Goal: Information Seeking & Learning: Learn about a topic

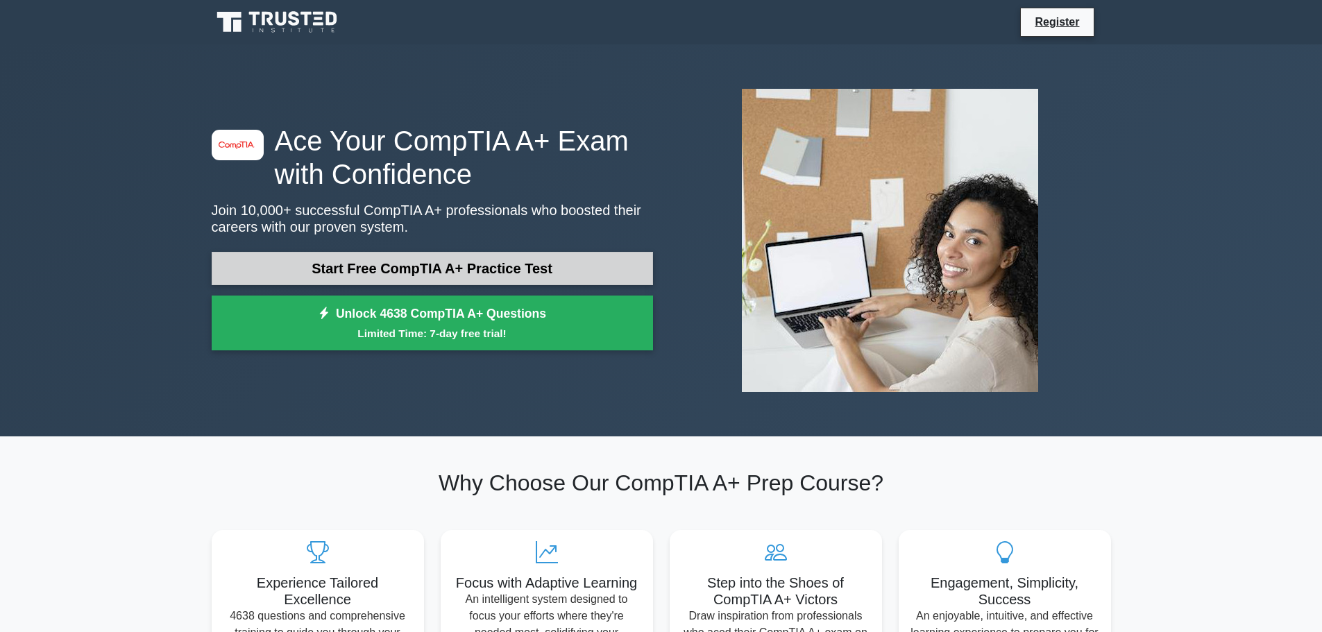
click at [444, 275] on link "Start Free CompTIA A+ Practice Test" at bounding box center [432, 268] width 441 height 33
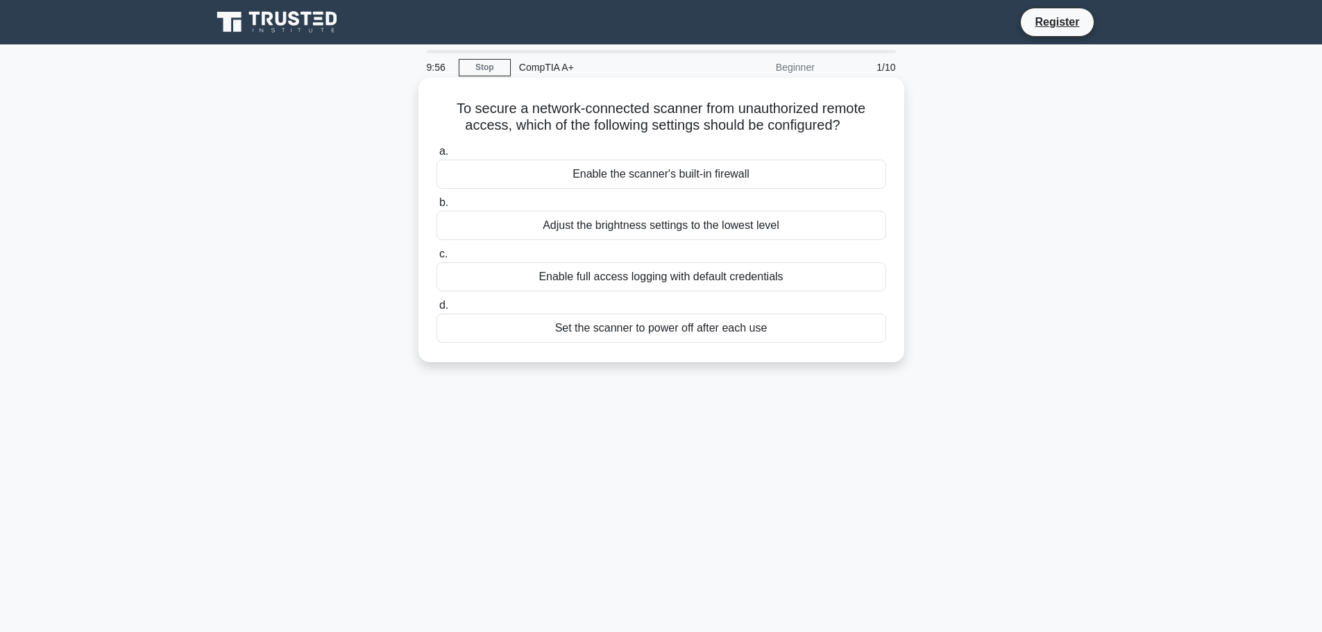
drag, startPoint x: 861, startPoint y: 130, endPoint x: 449, endPoint y: 116, distance: 411.9
click at [449, 116] on h5 "To secure a network-connected scanner from unauthorized remote access, which of…" at bounding box center [661, 117] width 453 height 35
click at [602, 172] on div "Enable the scanner's built-in firewall" at bounding box center [662, 174] width 450 height 29
click at [437, 156] on input "a. Enable the scanner's built-in firewall" at bounding box center [437, 151] width 0 height 9
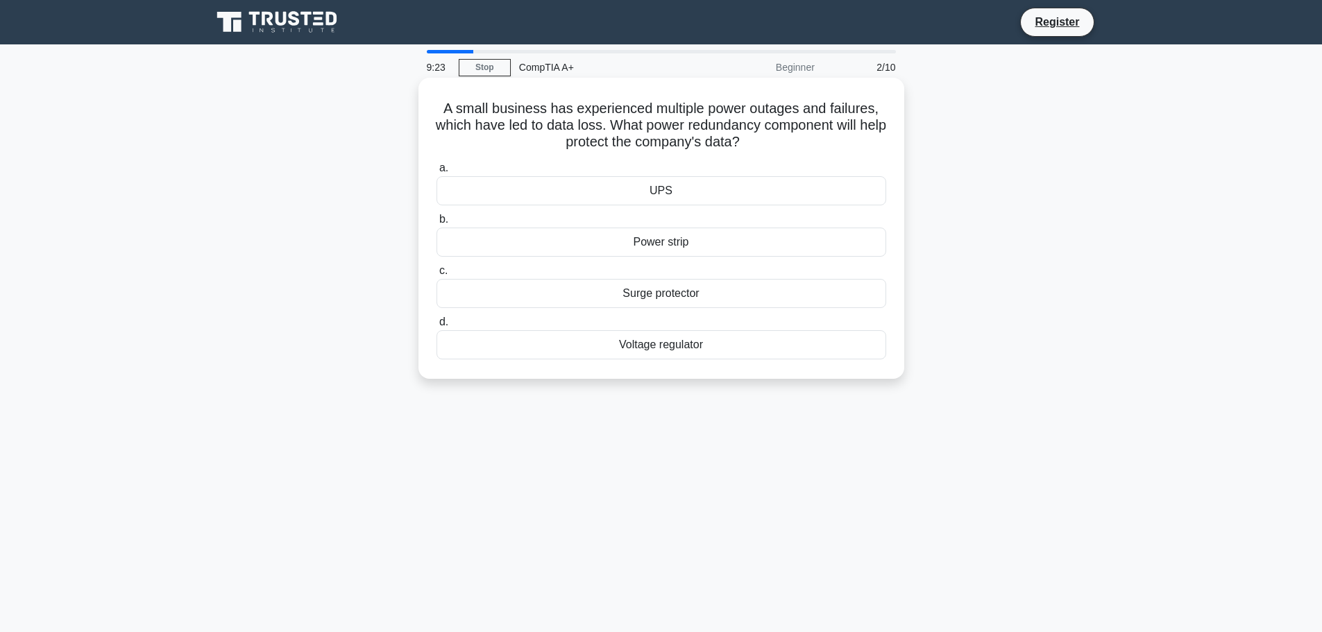
drag, startPoint x: 777, startPoint y: 151, endPoint x: 435, endPoint y: 105, distance: 346.0
click at [435, 105] on h5 "A small business has experienced multiple power outages and failures, which hav…" at bounding box center [661, 125] width 453 height 51
click at [883, 405] on div "9:11 Stop CompTIA A+ Beginner 2/10 A small business has experienced multiple po…" at bounding box center [661, 397] width 916 height 694
click at [689, 187] on div "UPS" at bounding box center [662, 190] width 450 height 29
click at [437, 173] on input "a. UPS" at bounding box center [437, 168] width 0 height 9
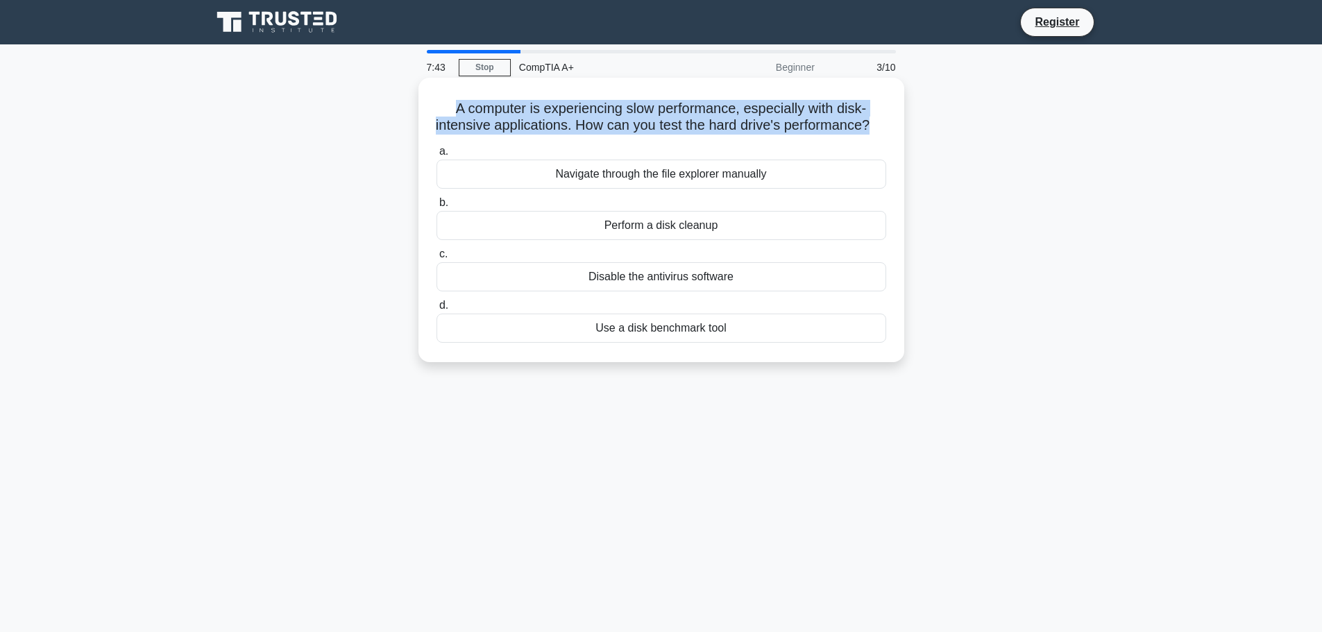
drag, startPoint x: 884, startPoint y: 131, endPoint x: 428, endPoint y: 115, distance: 457.0
click at [428, 115] on div "A computer is experiencing slow performance, especially with disk-intensive app…" at bounding box center [661, 219] width 475 height 273
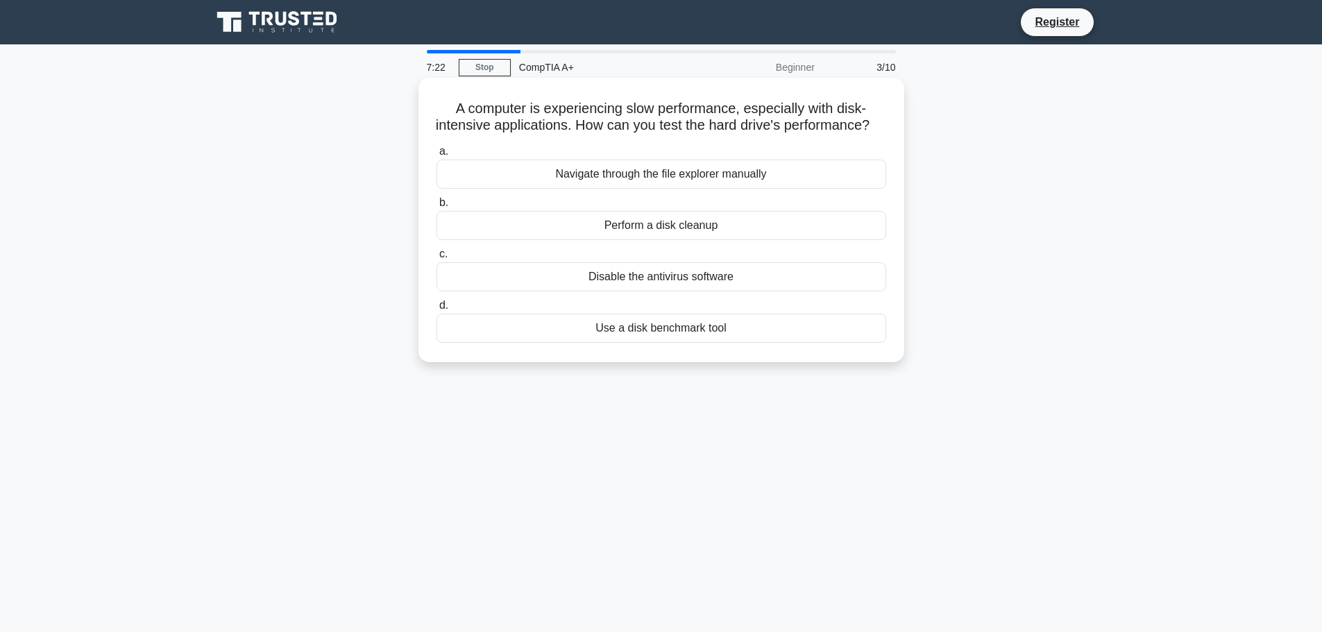
click at [580, 343] on div "Use a disk benchmark tool" at bounding box center [662, 328] width 450 height 29
click at [437, 310] on input "d. Use a disk benchmark tool" at bounding box center [437, 305] width 0 height 9
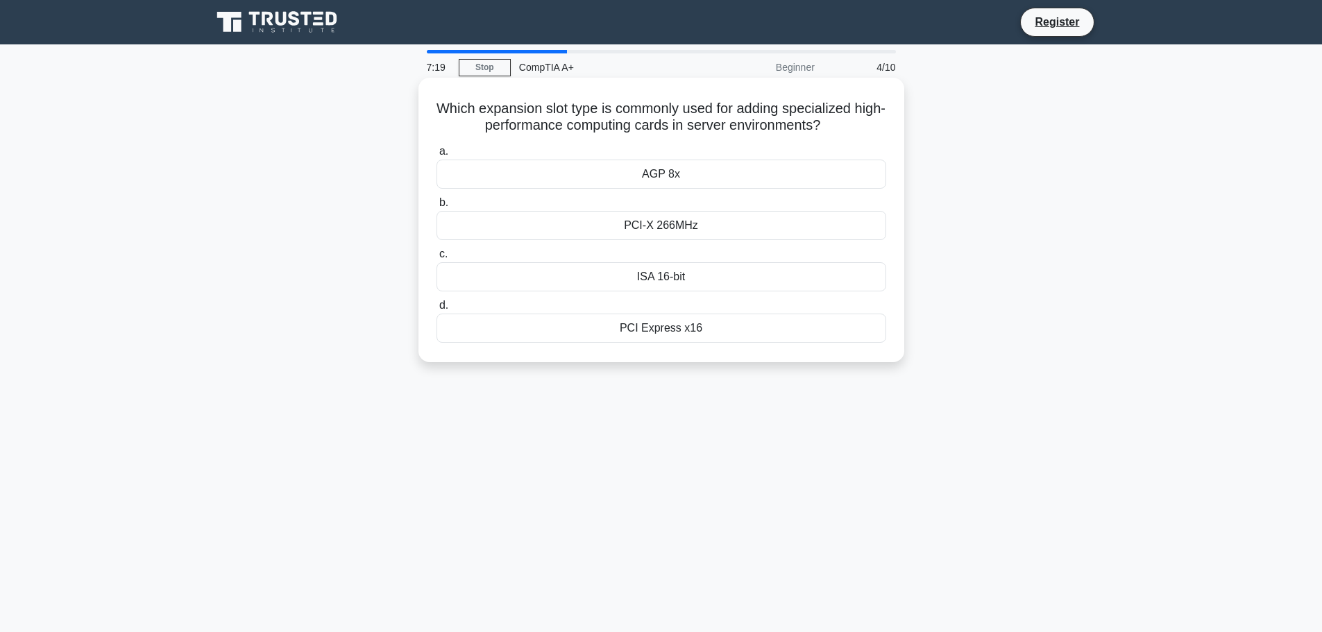
drag, startPoint x: 850, startPoint y: 126, endPoint x: 448, endPoint y: 106, distance: 403.1
click at [448, 106] on h5 "Which expansion slot type is commonly used for adding specialized high-performa…" at bounding box center [661, 117] width 453 height 35
click at [707, 326] on div "PCI Express x16" at bounding box center [662, 328] width 450 height 29
click at [437, 310] on input "d. PCI Express x16" at bounding box center [437, 305] width 0 height 9
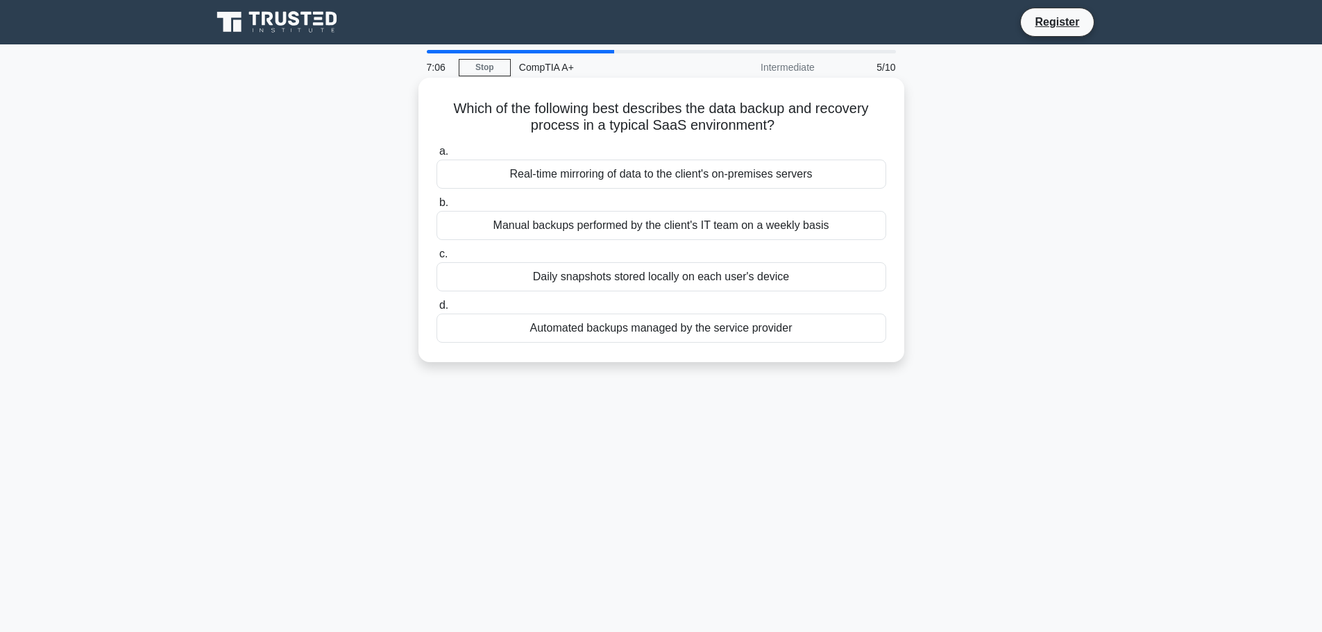
drag, startPoint x: 794, startPoint y: 130, endPoint x: 441, endPoint y: 103, distance: 353.7
click at [441, 103] on h5 "Which of the following best describes the data backup and recovery process in a…" at bounding box center [661, 117] width 453 height 35
click at [498, 133] on h5 "Which of the following best describes the data backup and recovery process in a…" at bounding box center [661, 117] width 453 height 35
click at [689, 171] on div "Real-time mirroring of data to the client's on-premises servers" at bounding box center [662, 174] width 450 height 29
click at [437, 156] on input "a. Real-time mirroring of data to the client's on-premises servers" at bounding box center [437, 151] width 0 height 9
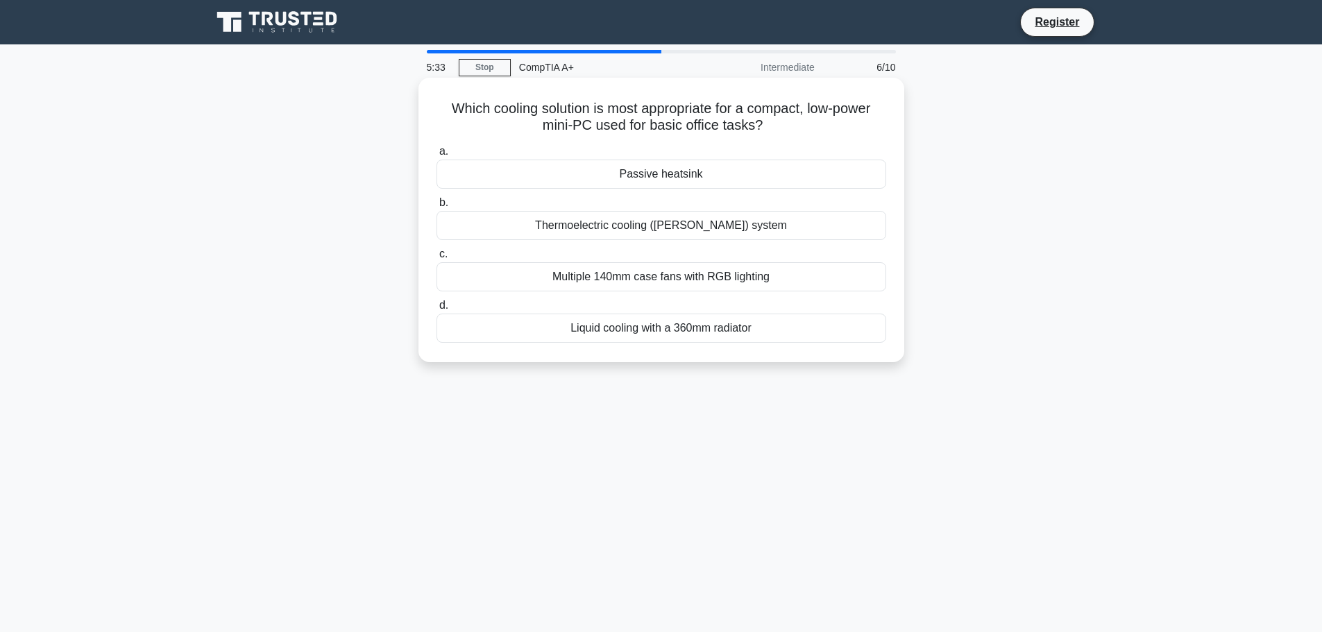
drag, startPoint x: 775, startPoint y: 131, endPoint x: 440, endPoint y: 87, distance: 337.4
click at [440, 87] on div "Which cooling solution is most appropriate for a compact, low-power mini-PC use…" at bounding box center [661, 219] width 475 height 273
click at [707, 285] on div "Multiple 140mm case fans with RGB lighting" at bounding box center [662, 276] width 450 height 29
click at [437, 259] on input "c. Multiple 140mm case fans with RGB lighting" at bounding box center [437, 254] width 0 height 9
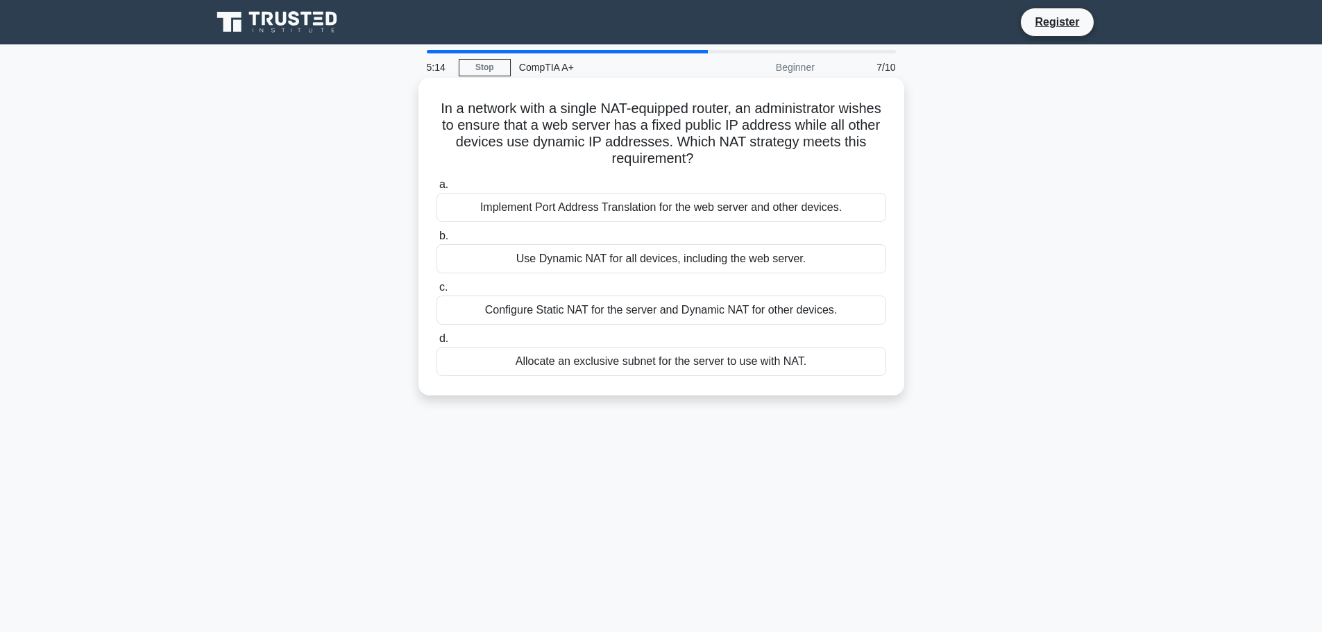
drag, startPoint x: 726, startPoint y: 151, endPoint x: 446, endPoint y: 106, distance: 283.3
click at [446, 106] on h5 "In a network with a single NAT-equipped router, an administrator wishes to ensu…" at bounding box center [661, 134] width 453 height 68
click at [735, 309] on div "Configure Static NAT for the server and Dynamic NAT for other devices." at bounding box center [662, 310] width 450 height 29
click at [437, 292] on input "c. Configure Static NAT for the server and Dynamic NAT for other devices." at bounding box center [437, 287] width 0 height 9
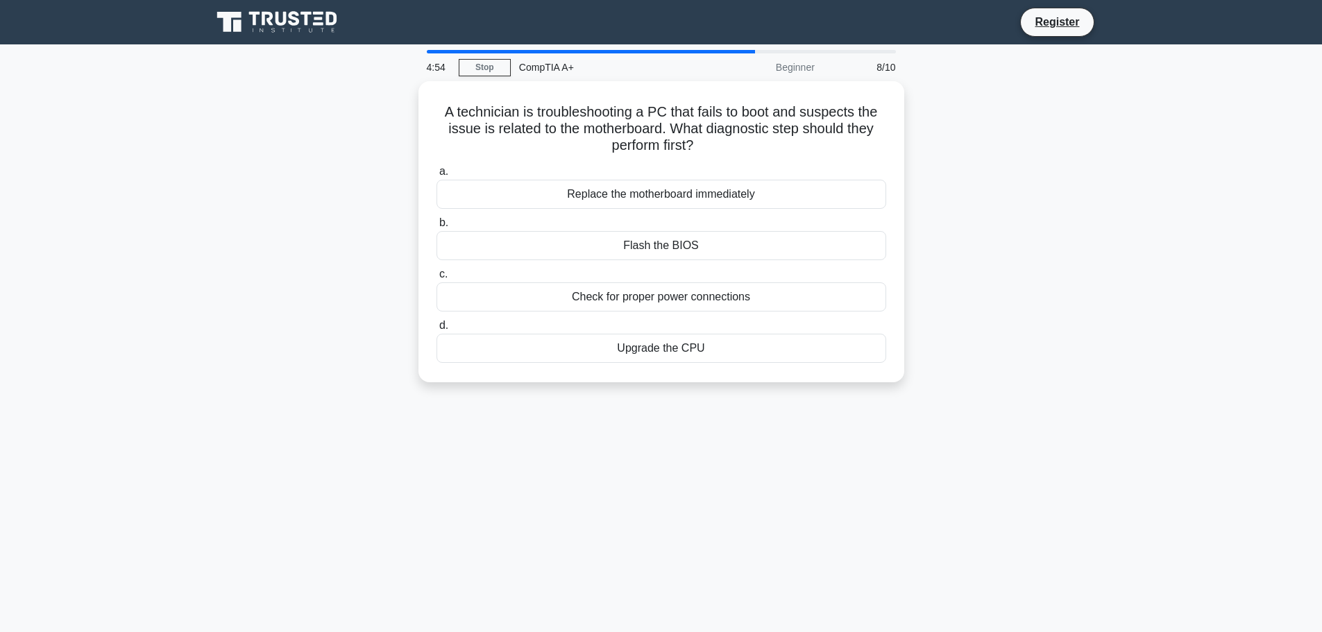
drag, startPoint x: 704, startPoint y: 140, endPoint x: 417, endPoint y: 111, distance: 288.1
click at [417, 111] on div "A technician is troubleshooting a PC that fails to boot and suspects the issue …" at bounding box center [661, 240] width 916 height 318
click at [716, 298] on div "Check for proper power connections" at bounding box center [662, 293] width 450 height 29
click at [437, 276] on input "c. Check for proper power connections" at bounding box center [437, 271] width 0 height 9
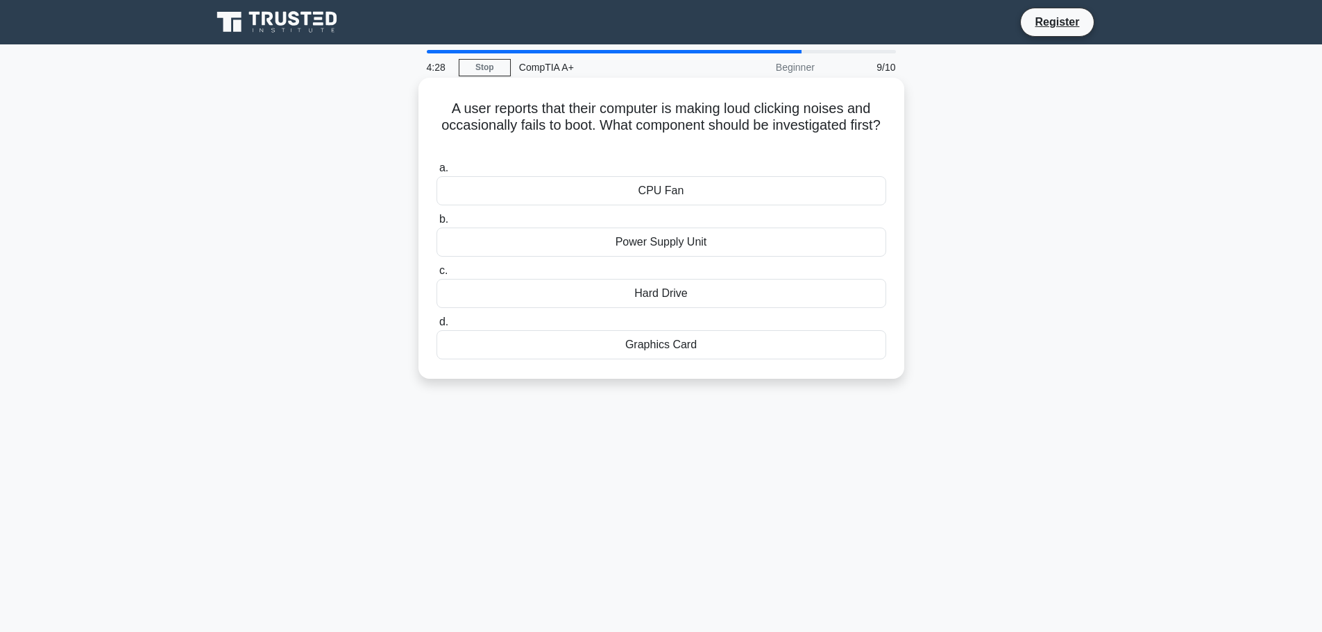
drag, startPoint x: 683, startPoint y: 149, endPoint x: 433, endPoint y: 115, distance: 252.3
click at [433, 115] on div "A user reports that their computer is making loud clicking noises and occasiona…" at bounding box center [661, 228] width 475 height 290
click at [682, 187] on div "CPU Fan" at bounding box center [662, 190] width 450 height 29
click at [437, 173] on input "a. CPU Fan" at bounding box center [437, 168] width 0 height 9
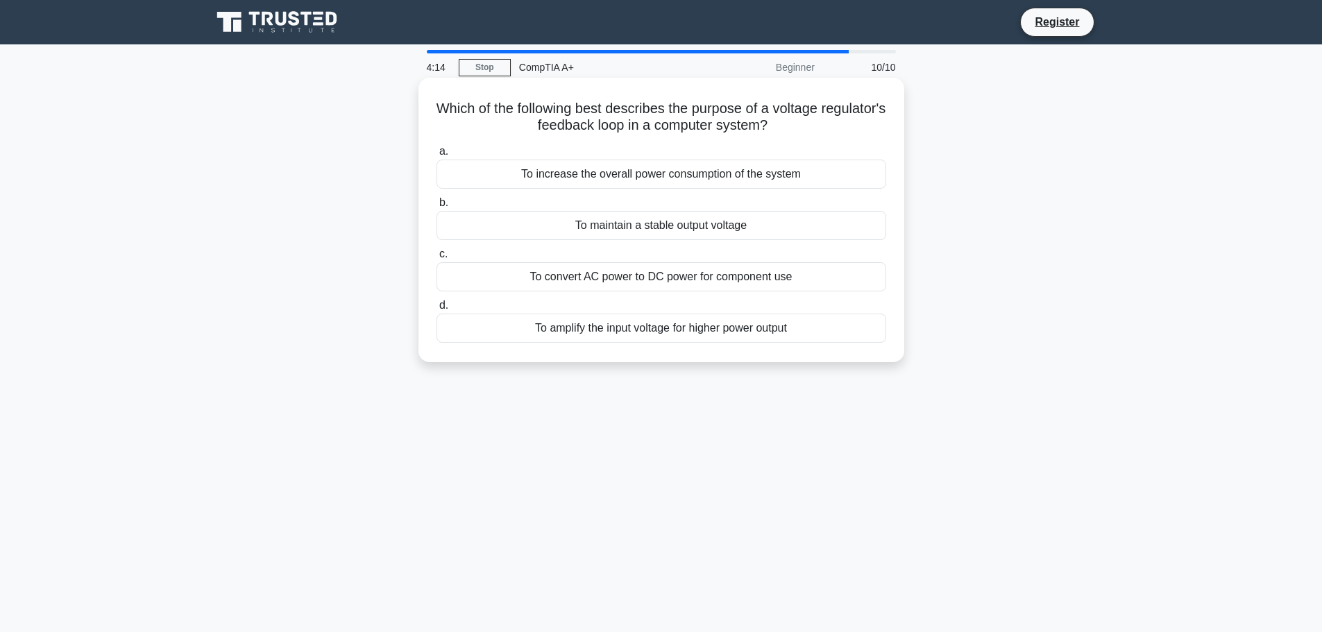
drag, startPoint x: 823, startPoint y: 134, endPoint x: 459, endPoint y: 108, distance: 364.7
click at [459, 108] on h5 "Which of the following best describes the purpose of a voltage regulator's feed…" at bounding box center [661, 117] width 453 height 35
click at [719, 278] on div "To convert AC power to DC power for component use" at bounding box center [662, 276] width 450 height 29
click at [437, 259] on input "c. To convert AC power to DC power for component use" at bounding box center [437, 254] width 0 height 9
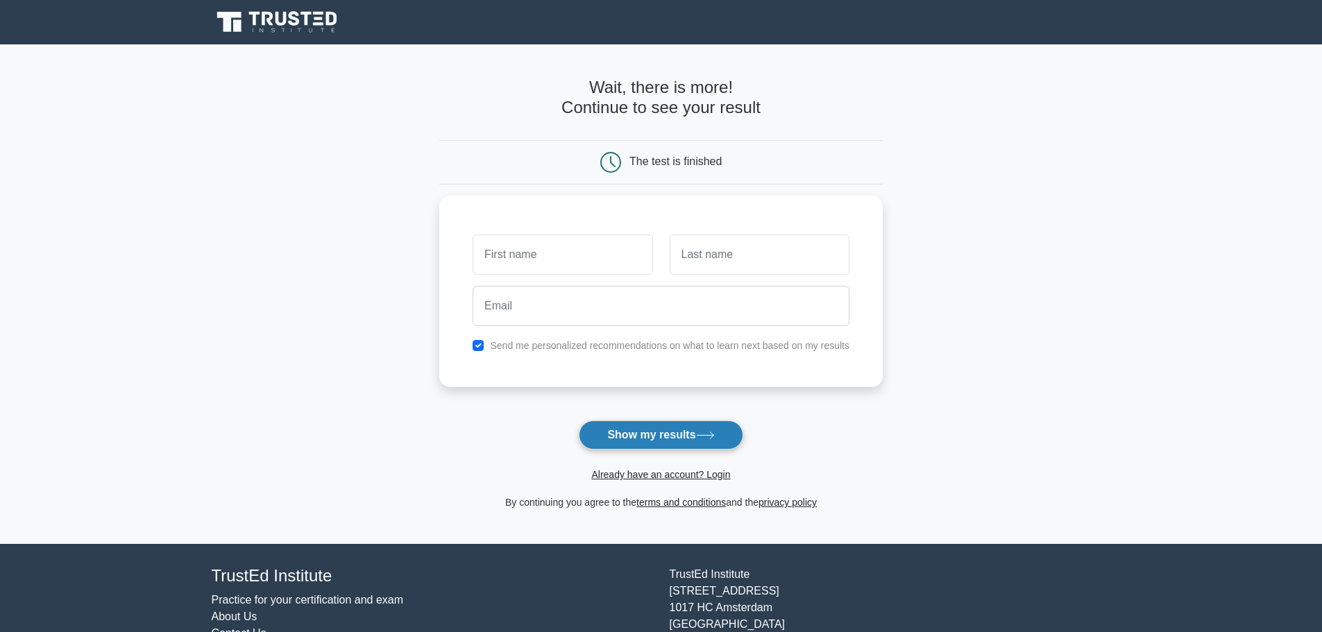
click at [698, 435] on button "Show my results" at bounding box center [661, 435] width 164 height 29
type input "tu"
click at [696, 262] on input "text" at bounding box center [760, 251] width 180 height 40
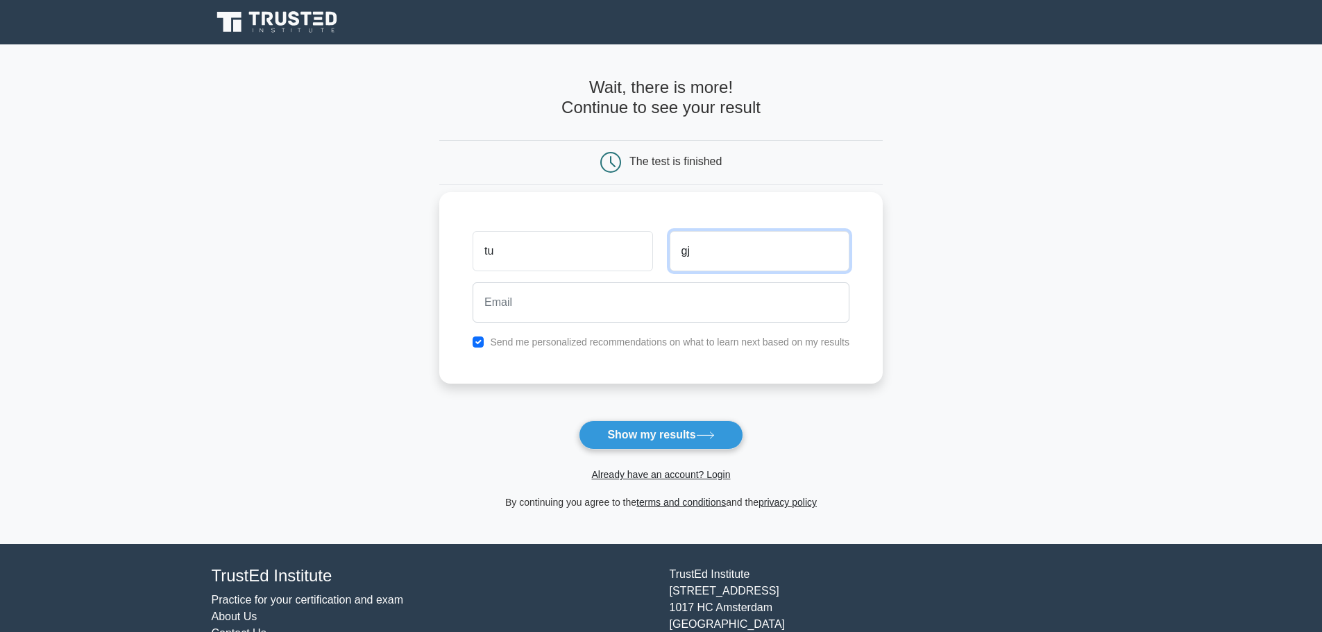
type input "gj"
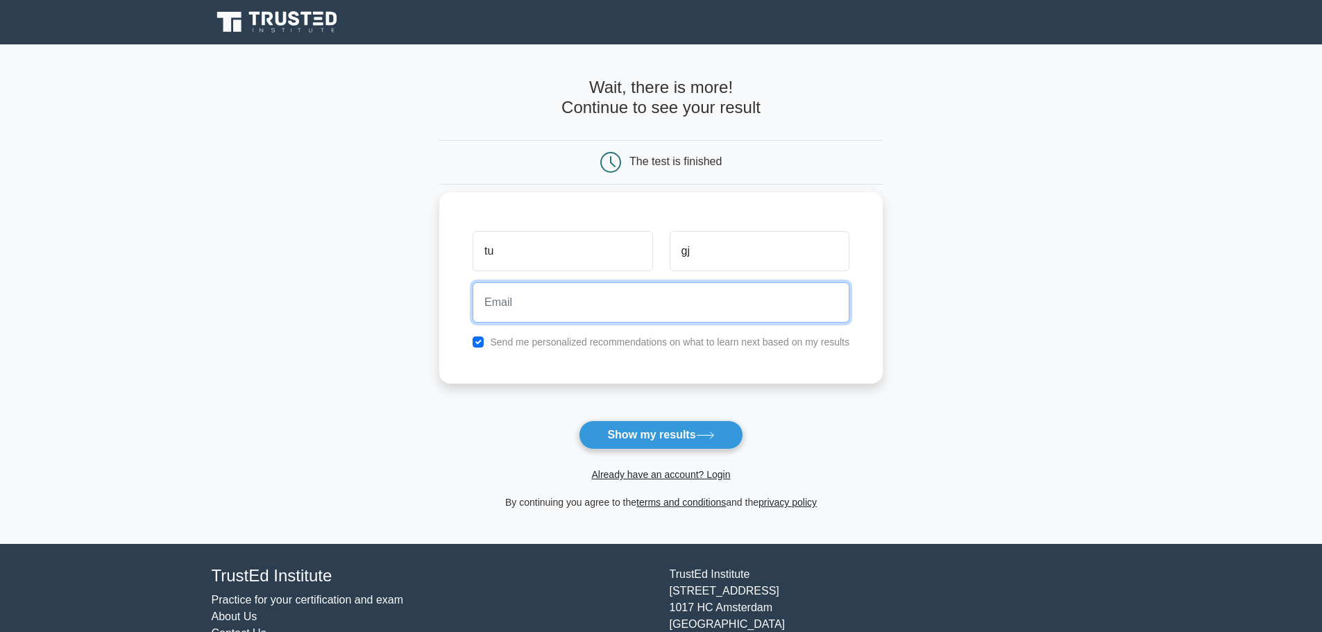
click at [604, 304] on input "email" at bounding box center [661, 303] width 377 height 40
click at [813, 437] on form "Wait, there is more! Continue to see your result The test is finished tu gj" at bounding box center [661, 294] width 444 height 433
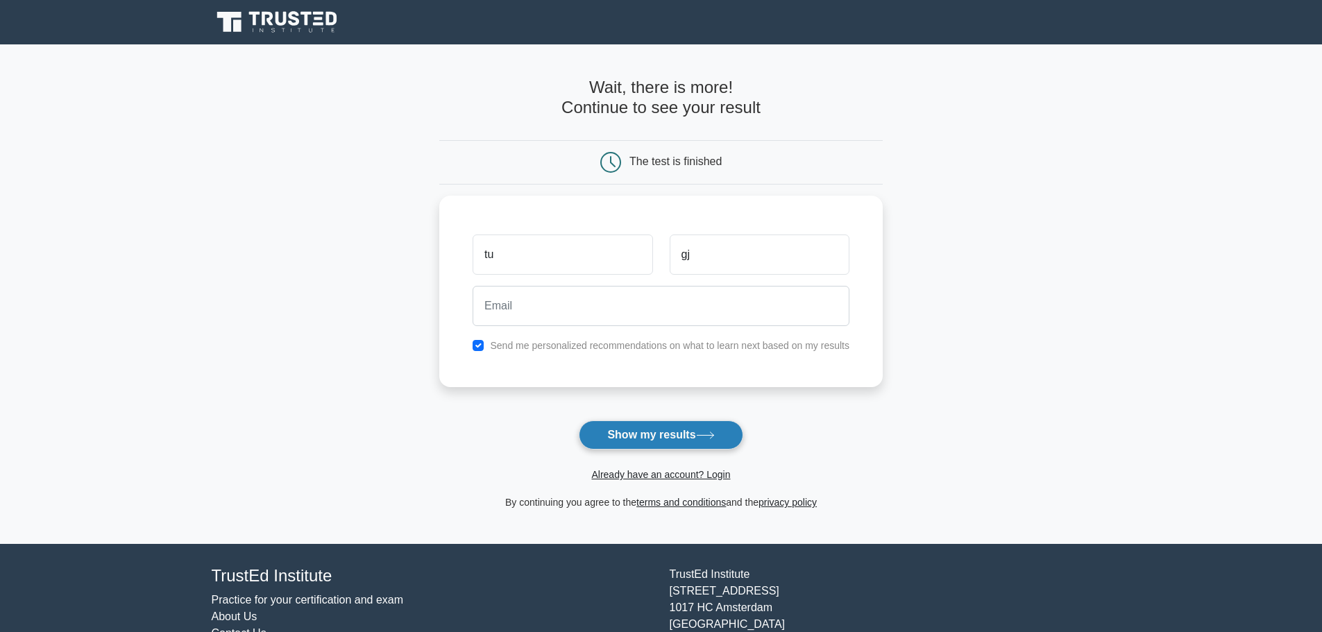
click at [723, 437] on button "Show my results" at bounding box center [661, 435] width 164 height 29
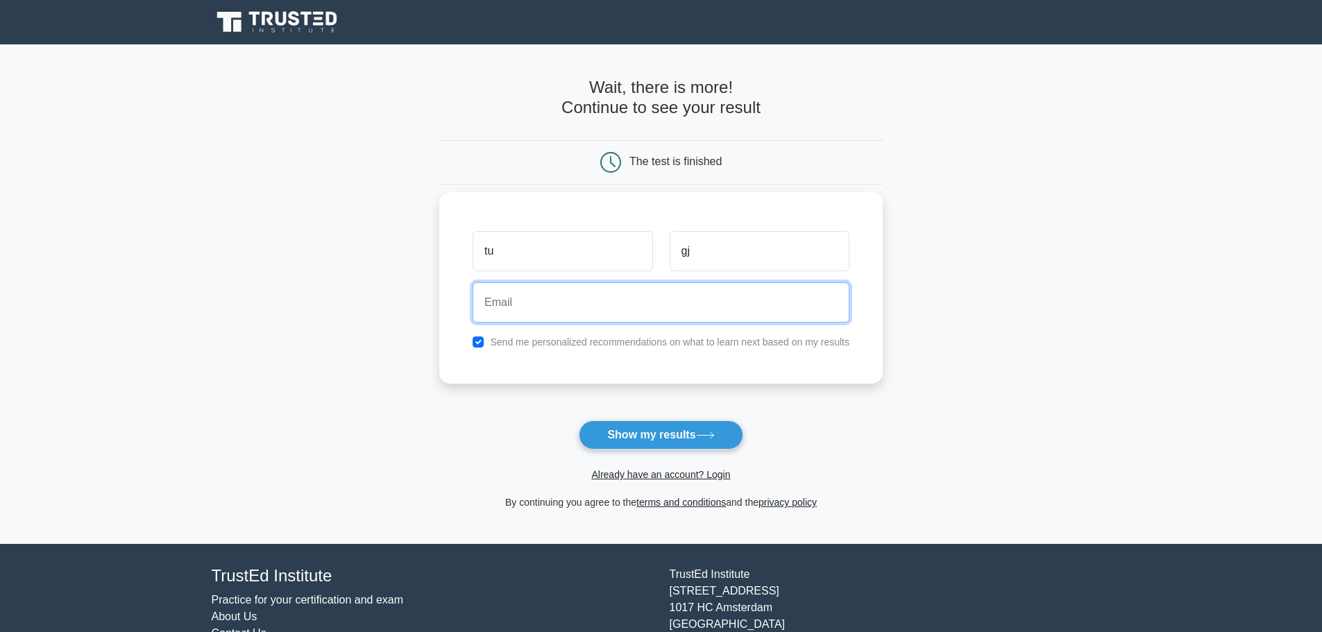
click at [537, 301] on input "email" at bounding box center [661, 303] width 377 height 40
type input "yudith@swaypc.com"
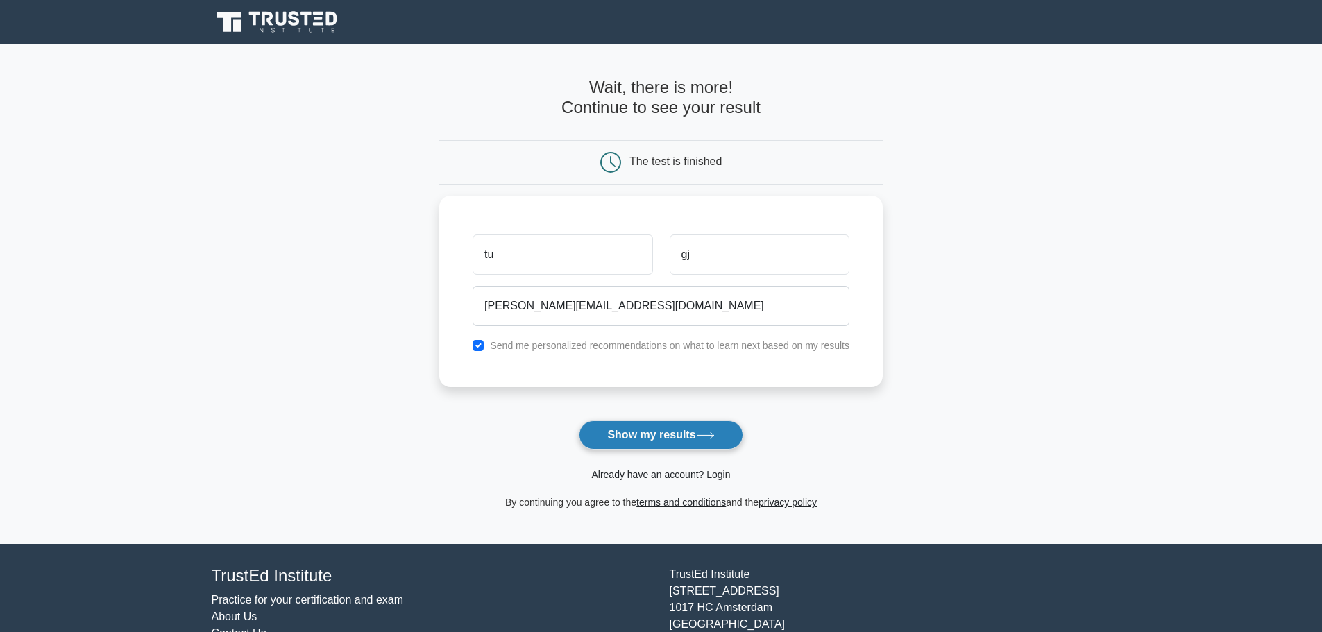
click at [673, 435] on button "Show my results" at bounding box center [661, 435] width 164 height 29
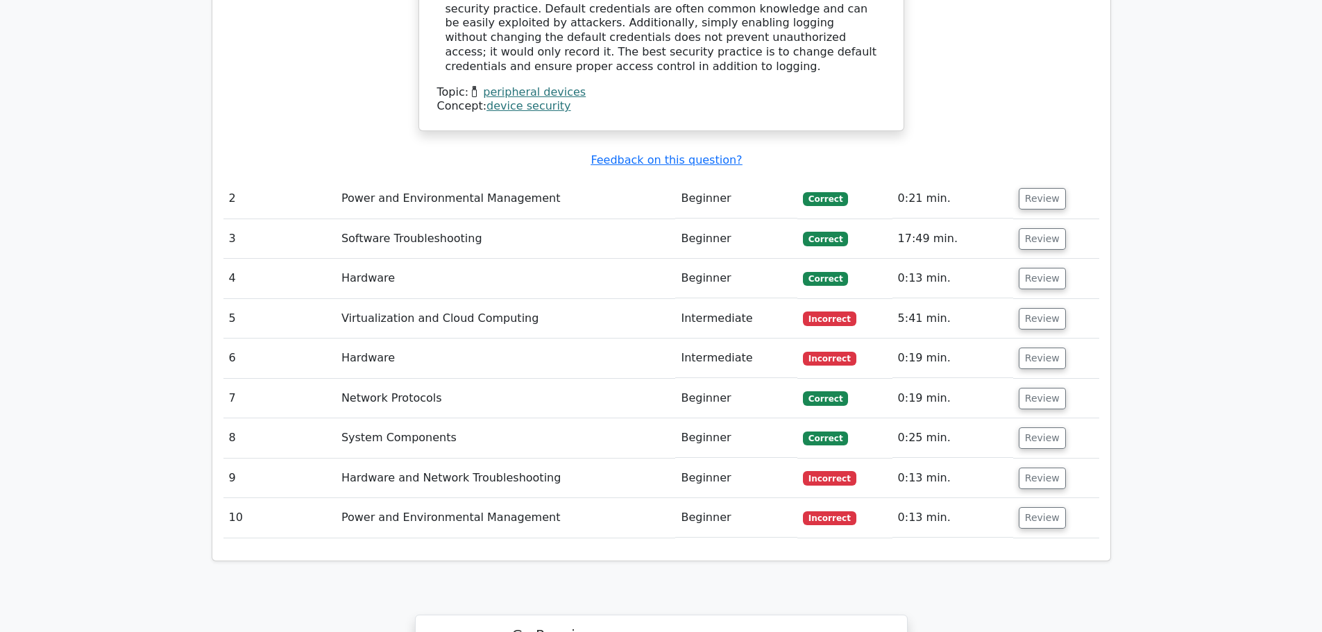
scroll to position [1805, 0]
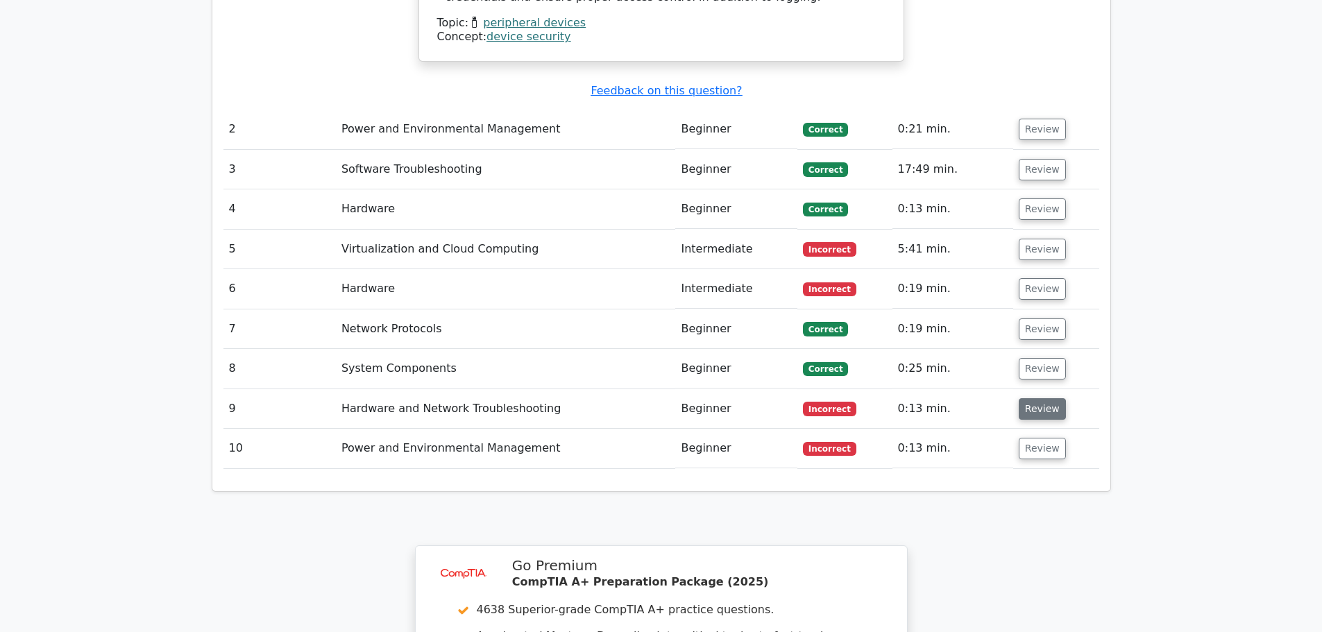
click at [1028, 398] on button "Review" at bounding box center [1042, 409] width 47 height 22
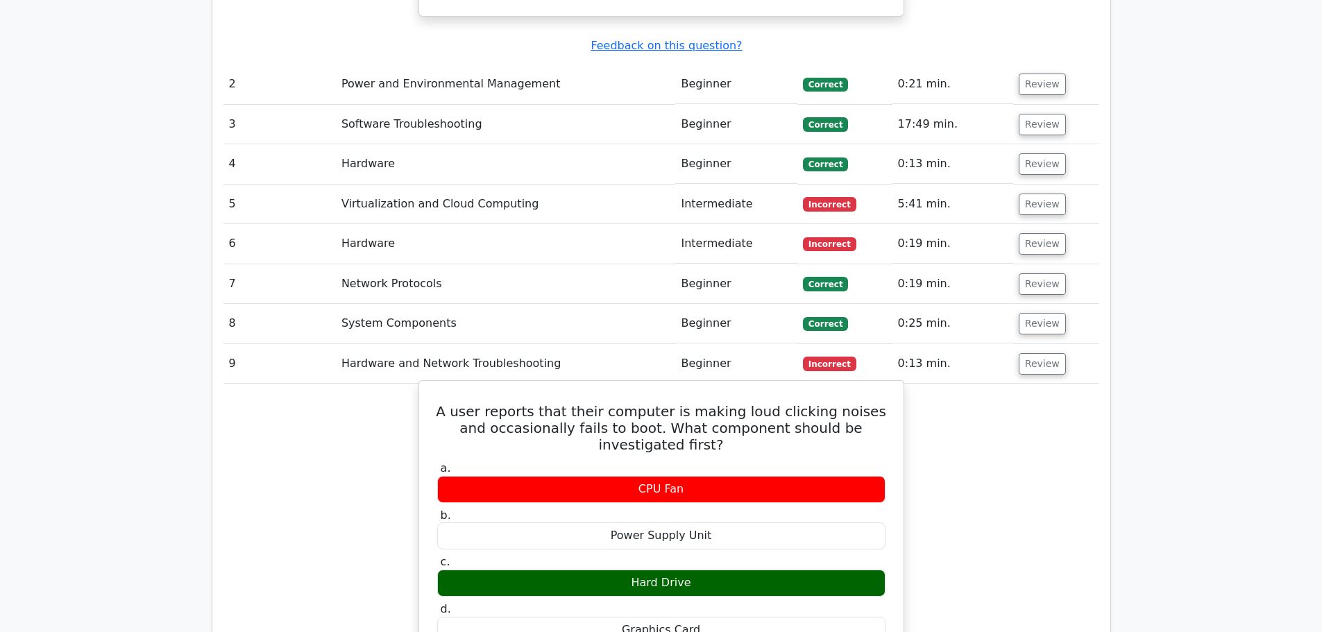
scroll to position [1874, 0]
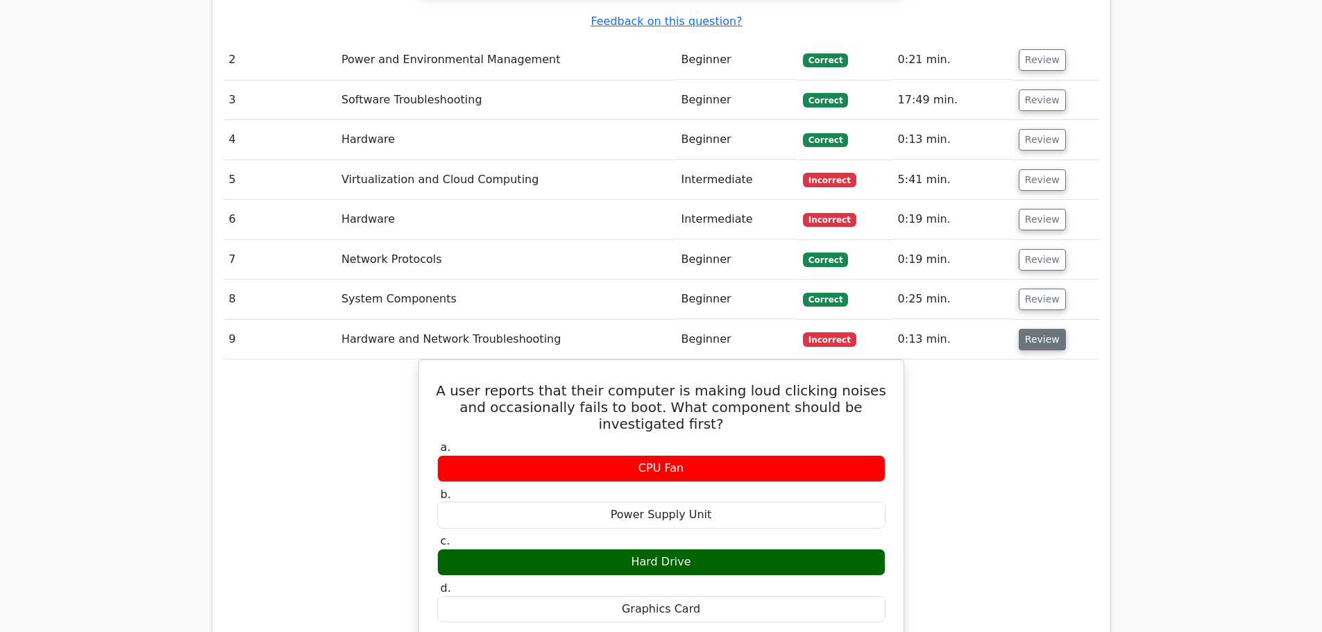
click at [1040, 329] on button "Review" at bounding box center [1042, 340] width 47 height 22
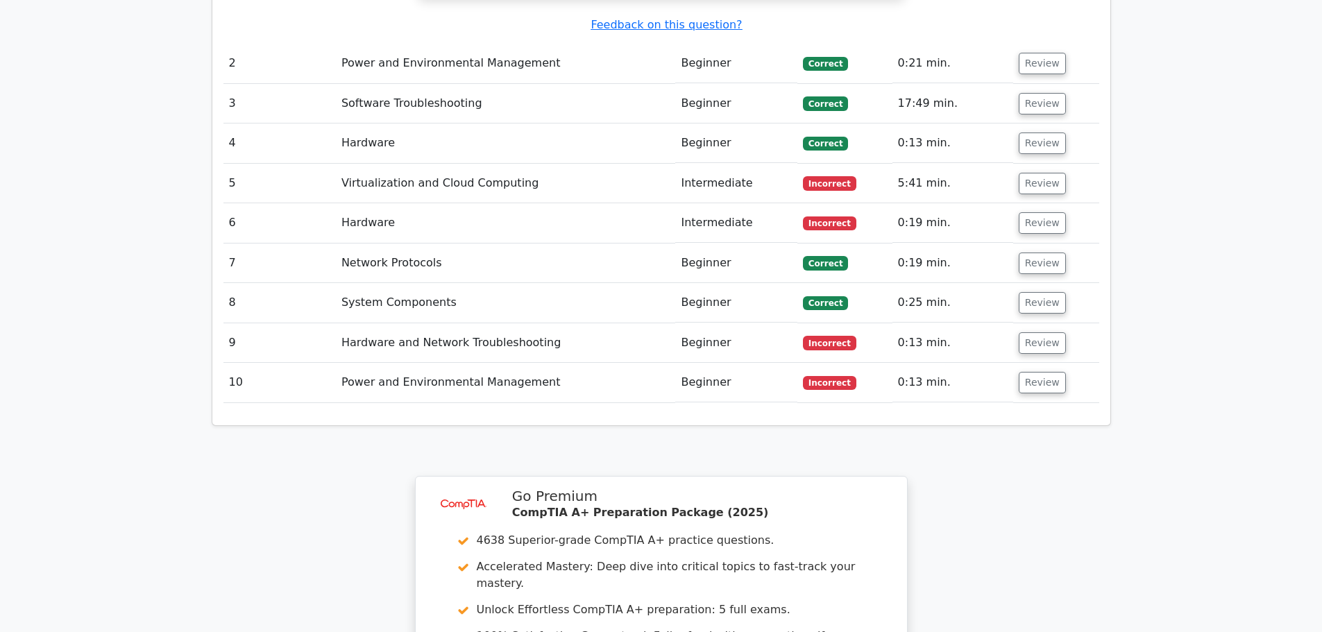
scroll to position [1943, 0]
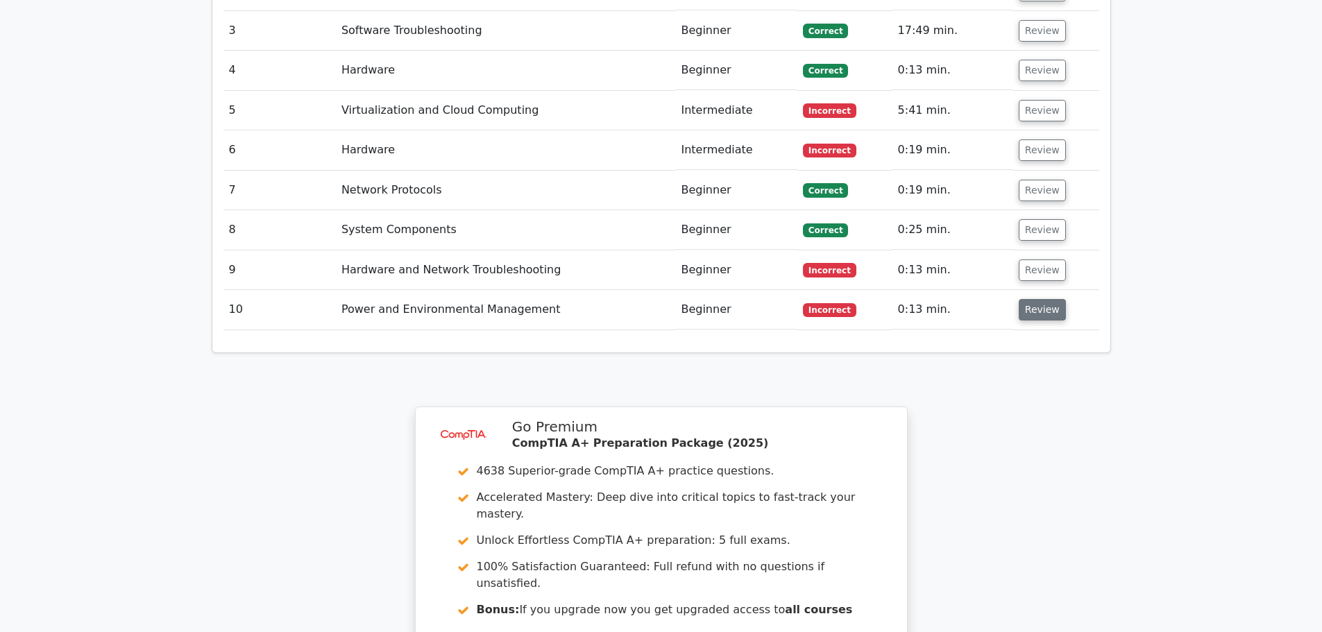
click at [1039, 299] on button "Review" at bounding box center [1042, 310] width 47 height 22
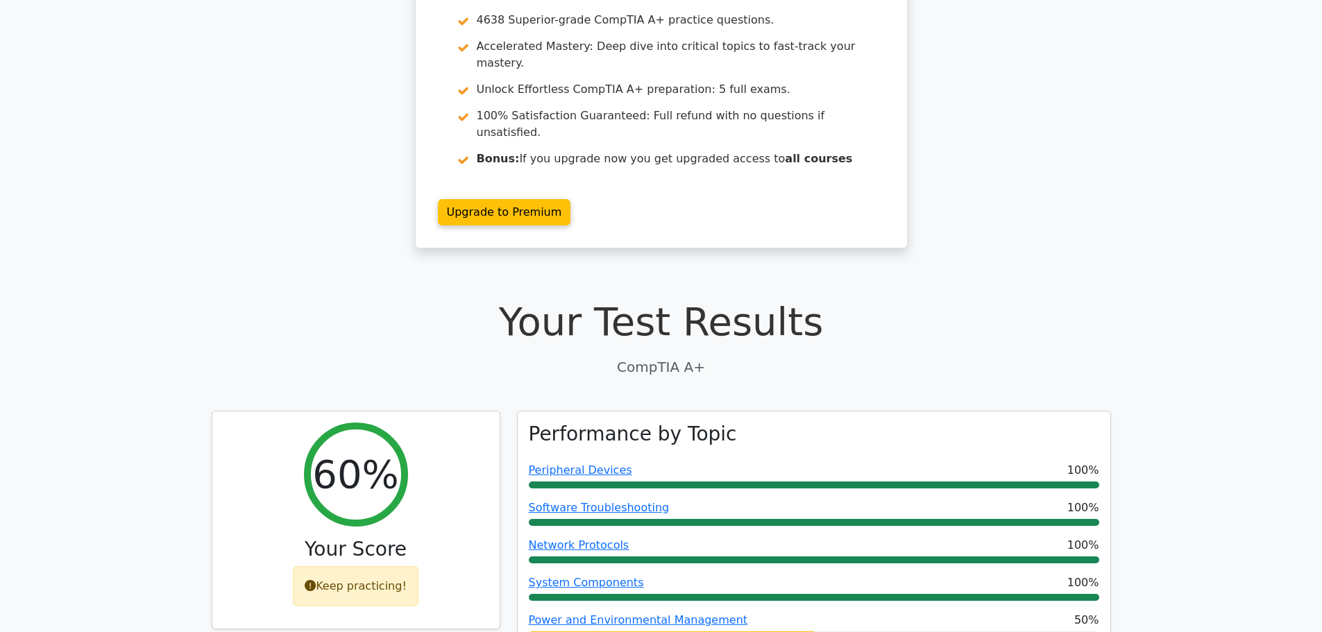
scroll to position [0, 0]
